Goal: Find specific page/section: Find specific page/section

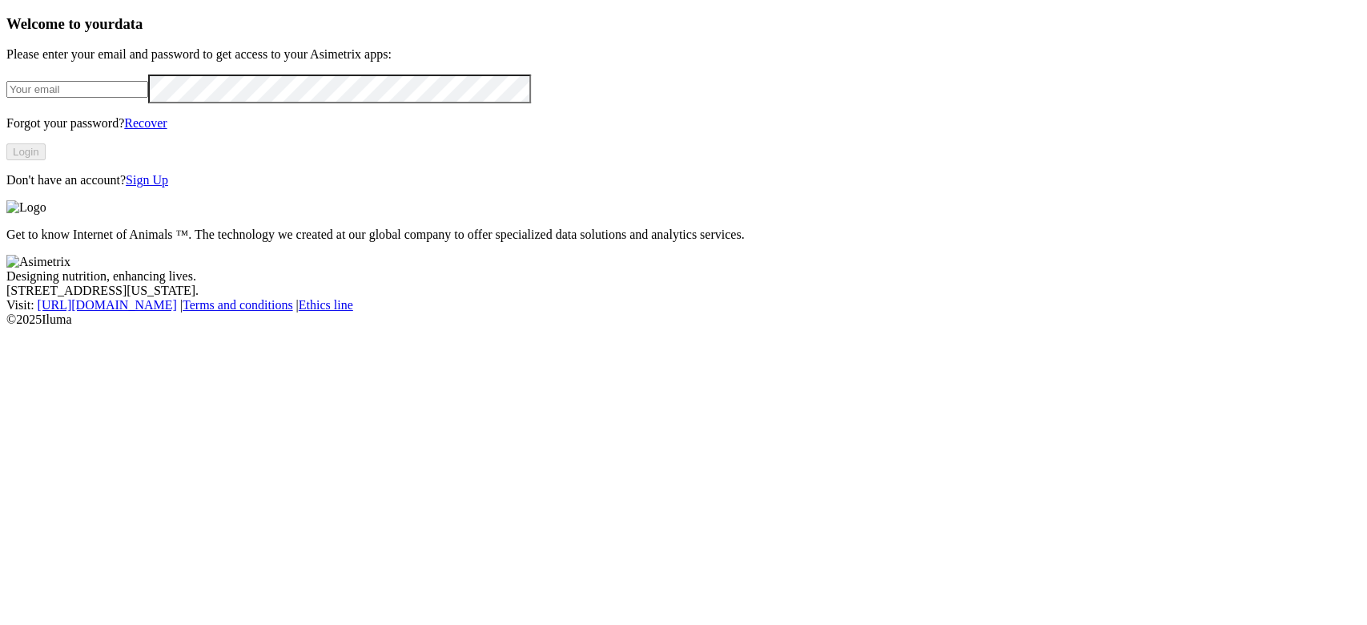
type input "eliana.giraldo@vantu.com.co"
click at [46, 160] on button "Login" at bounding box center [25, 151] width 39 height 17
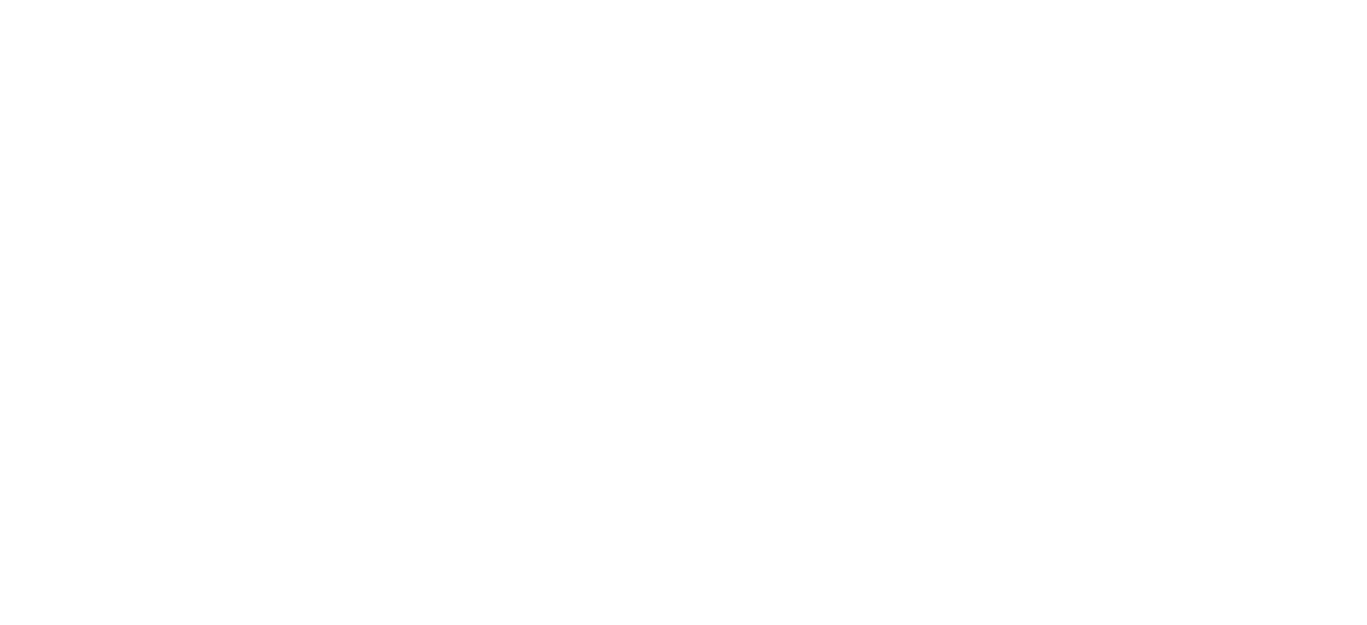
scroll to position [1589, 0]
